Goal: Find specific page/section: Find specific page/section

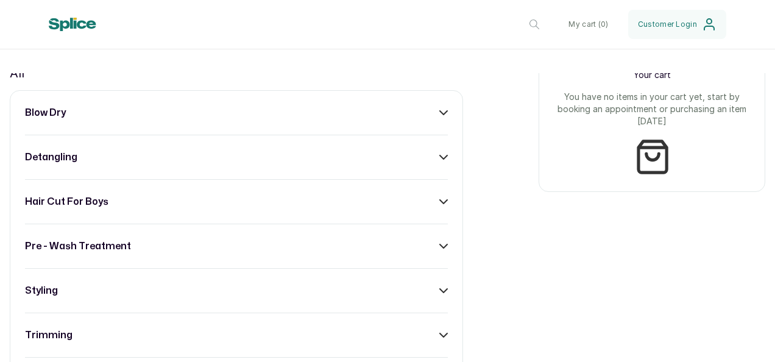
scroll to position [490, 0]
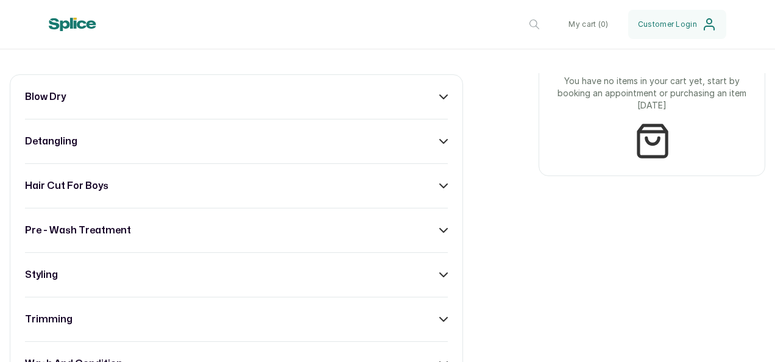
click at [420, 88] on div "blow dry detangling hair cut for boys pre - wash treatment styling trimming was…" at bounding box center [236, 230] width 453 height 312
click at [417, 104] on div "blow dry detangling hair cut for boys pre - wash treatment styling trimming was…" at bounding box center [236, 230] width 453 height 312
click at [439, 95] on icon at bounding box center [443, 97] width 9 height 9
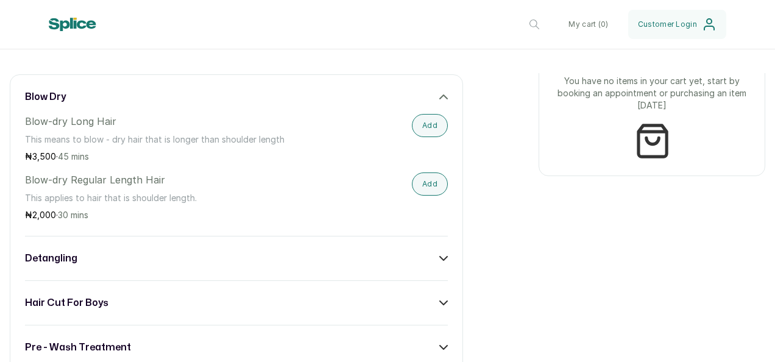
click at [440, 95] on icon at bounding box center [443, 97] width 7 height 4
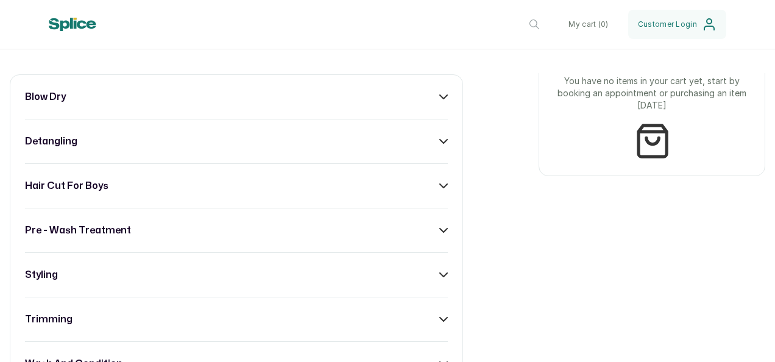
click at [440, 141] on icon at bounding box center [443, 142] width 7 height 4
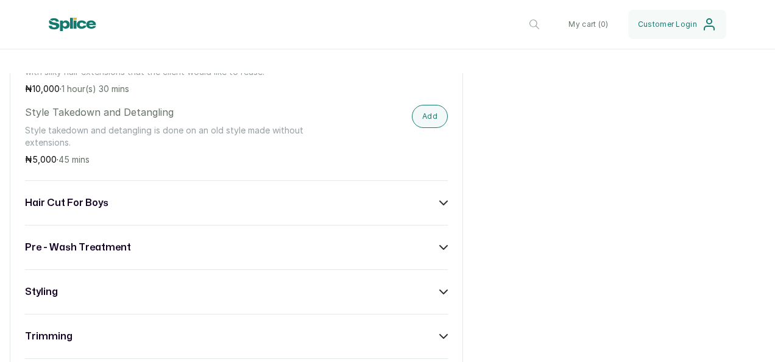
scroll to position [911, 0]
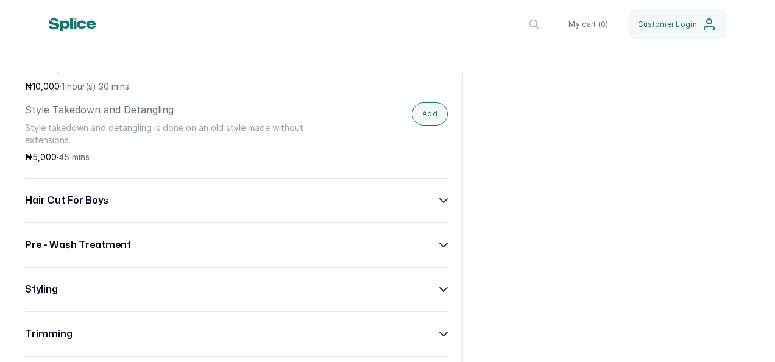
click at [439, 202] on icon at bounding box center [443, 200] width 9 height 9
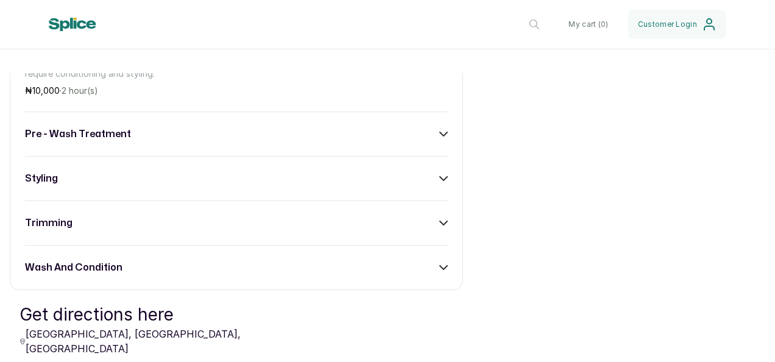
scroll to position [1249, 0]
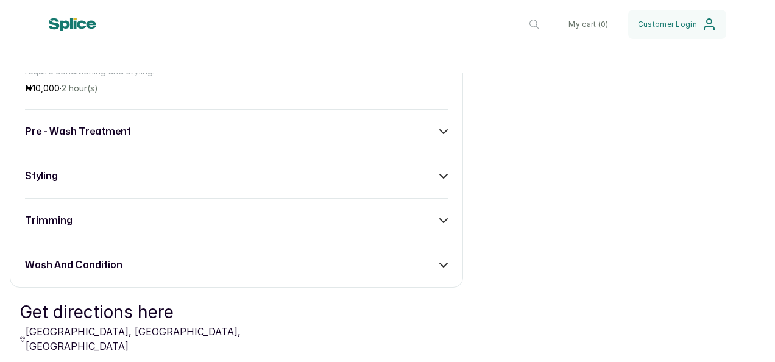
click at [435, 136] on div "pre - wash treatment" at bounding box center [236, 131] width 423 height 15
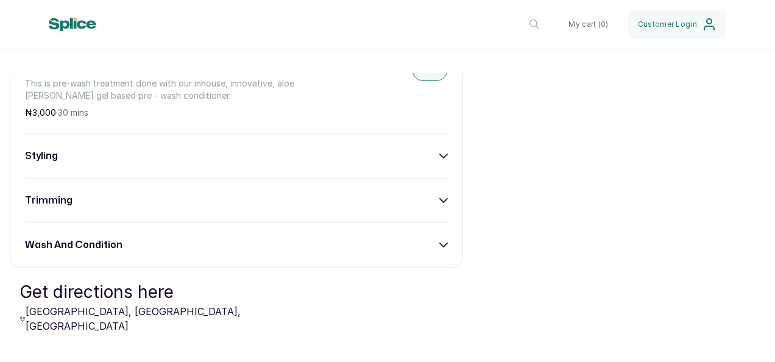
scroll to position [1578, 0]
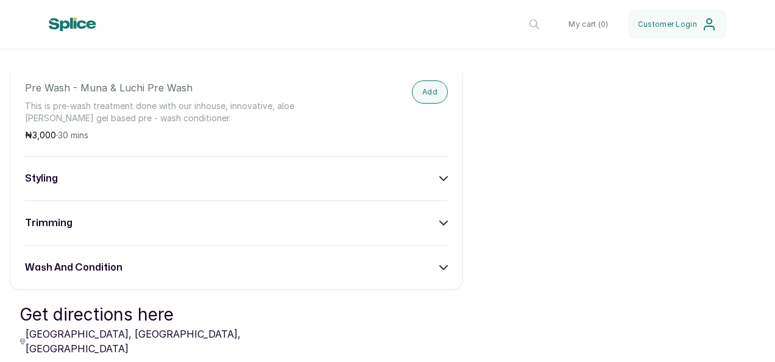
click at [430, 171] on div "styling" at bounding box center [236, 178] width 423 height 15
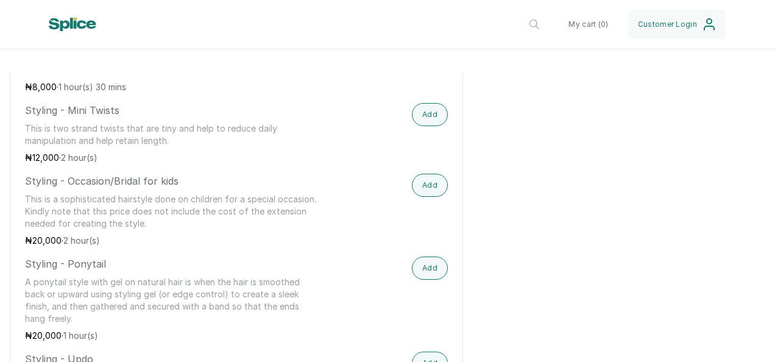
scroll to position [2562, 0]
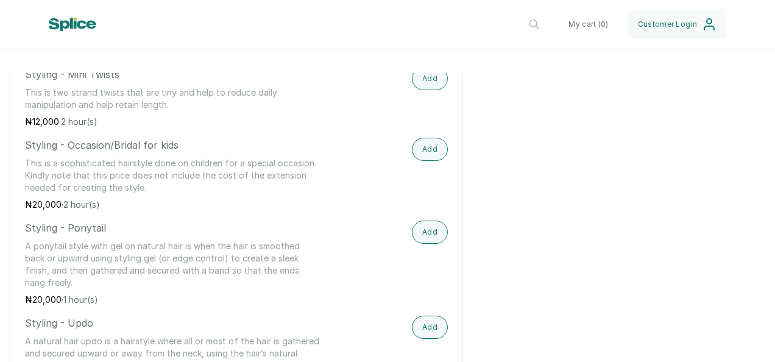
drag, startPoint x: 765, startPoint y: 299, endPoint x: 767, endPoint y: 314, distance: 15.3
click at [767, 314] on main "Muna & Luchi Care Services Ltd [GEOGRAPHIC_DATA], [GEOGRAPHIC_DATA] , , Opening…" at bounding box center [387, 217] width 775 height 289
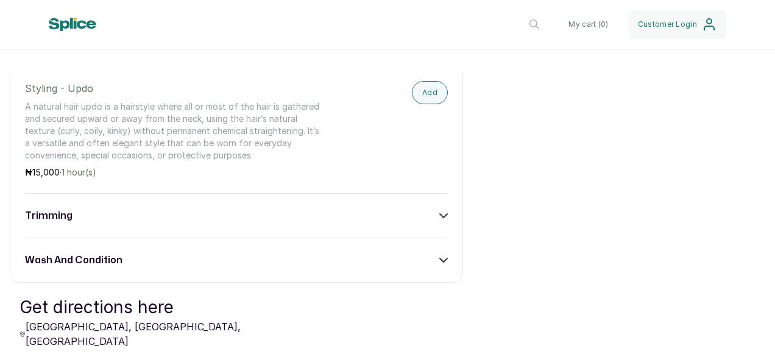
scroll to position [2811, 0]
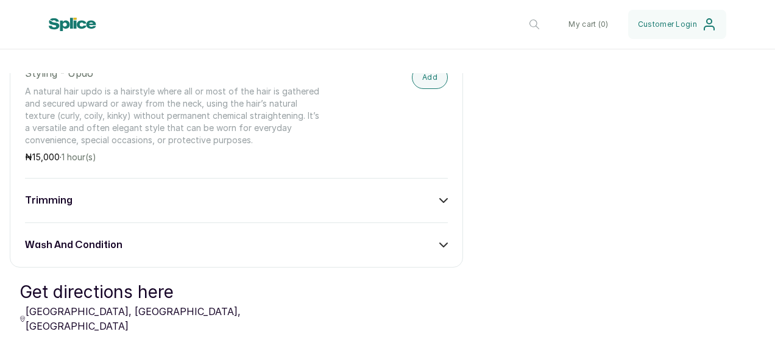
click at [422, 238] on div "wash and condition" at bounding box center [236, 245] width 423 height 15
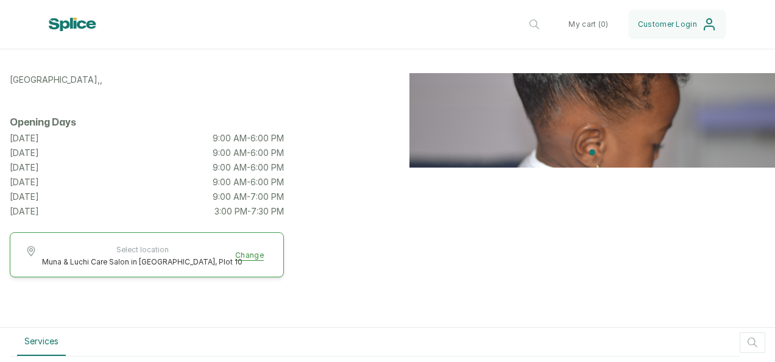
scroll to position [0, 0]
